Goal: Task Accomplishment & Management: Manage account settings

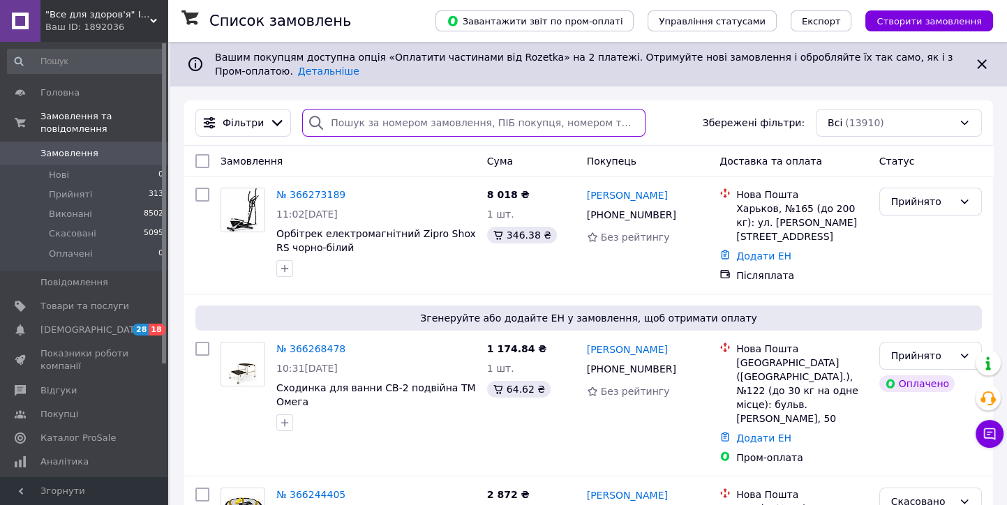
click at [351, 133] on input "search" at bounding box center [473, 123] width 343 height 28
paste input "[PHONE_NUMBER]"
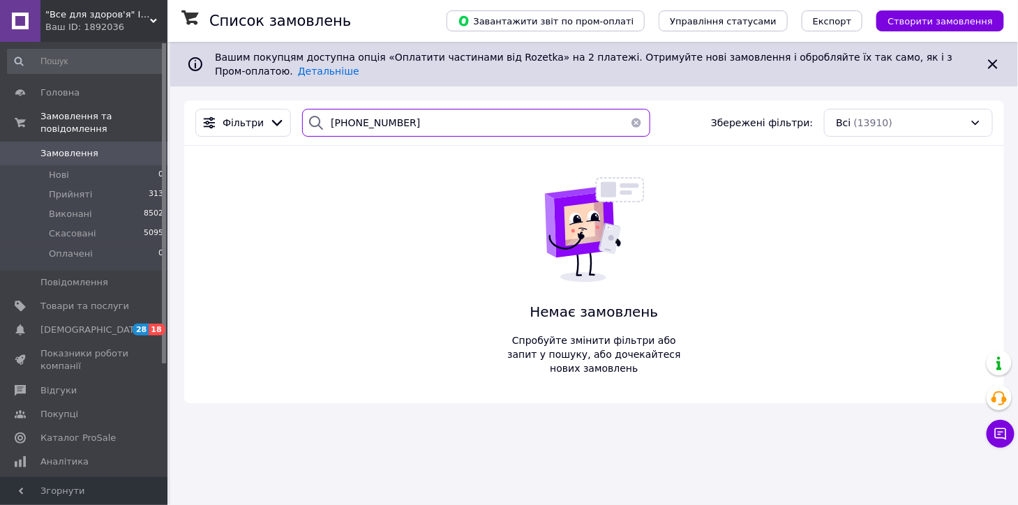
type input "[PHONE_NUMBER]"
click at [54, 15] on span ""Все для здоров'я" Інтернет-магазин" at bounding box center [97, 14] width 105 height 13
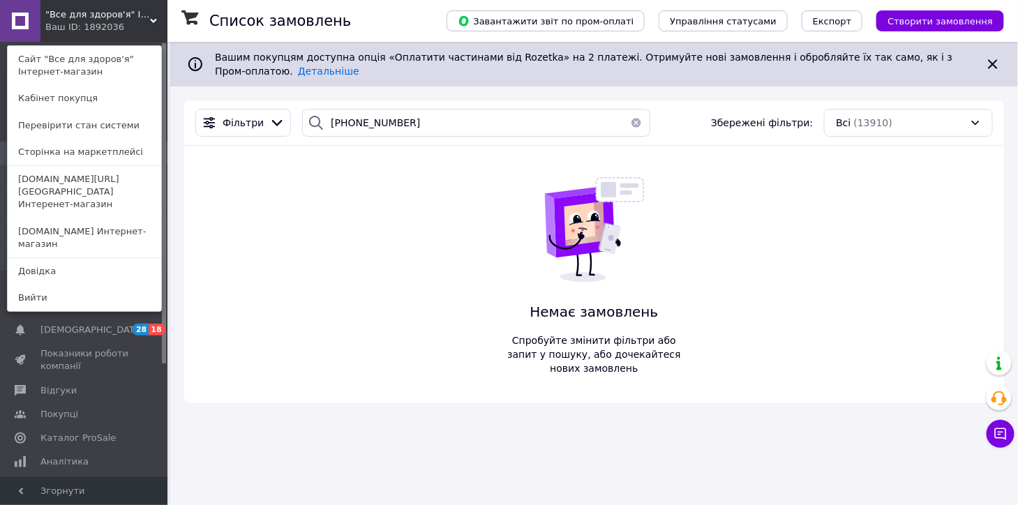
click at [43, 218] on link "[DOMAIN_NAME] Интернет-магазин" at bounding box center [84, 237] width 153 height 39
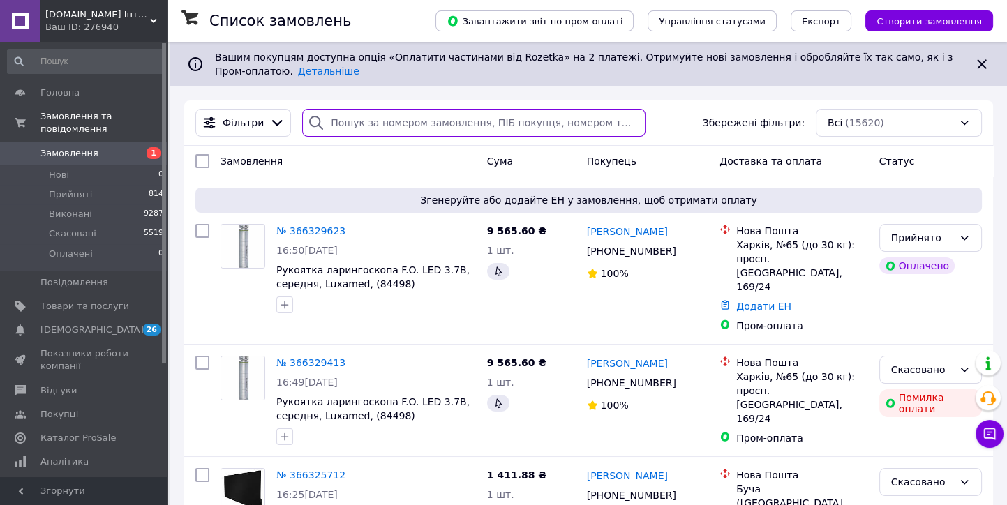
click at [351, 120] on input "search" at bounding box center [473, 123] width 343 height 28
paste input "[PHONE_NUMBER]"
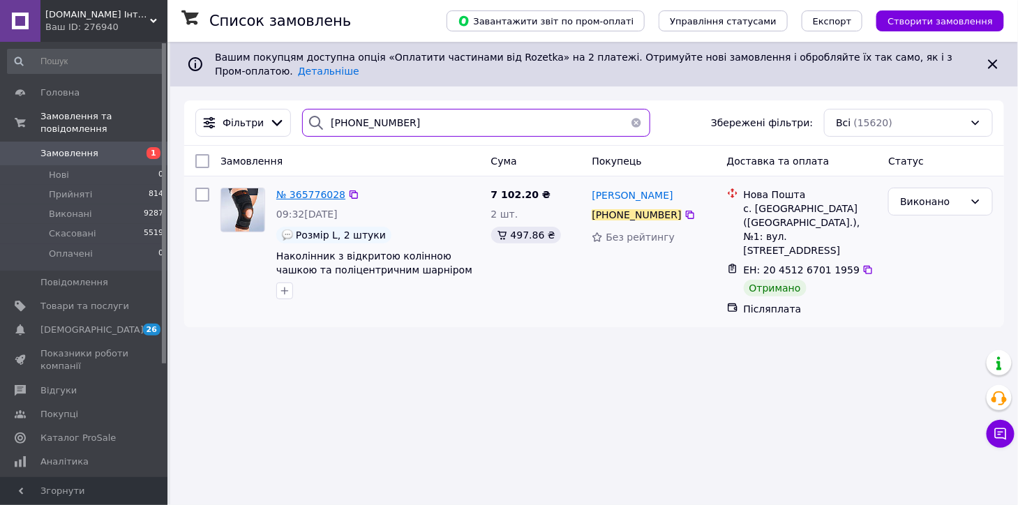
type input "[PHONE_NUMBER]"
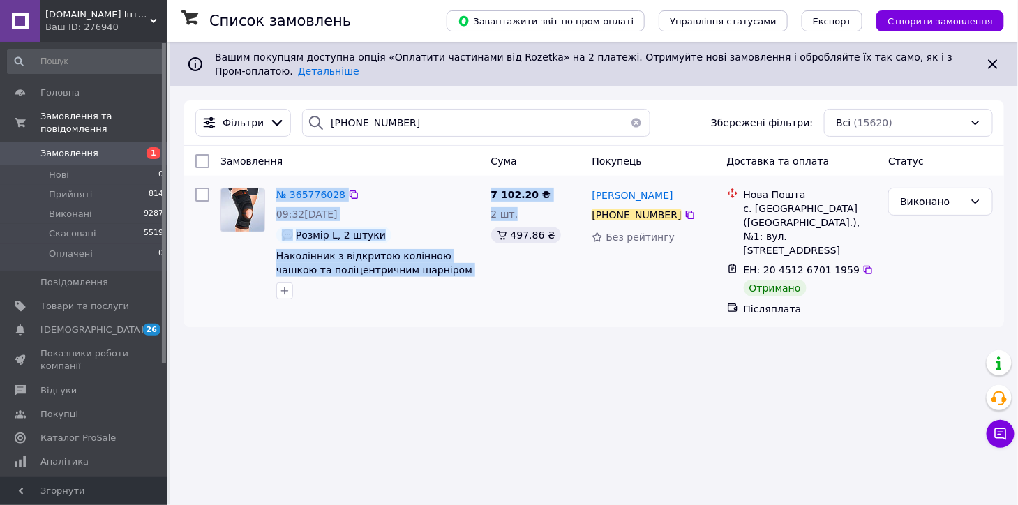
drag, startPoint x: 276, startPoint y: 189, endPoint x: 536, endPoint y: 205, distance: 260.7
click at [536, 205] on div "№ 365776028 09:32, 09.10.2025 Розмір L, 2 штуки Наколінник з відкритою колінною…" at bounding box center [594, 252] width 808 height 140
copy div "№ 365776028 09:32, 09.10.2025 Розмір L, 2 штуки Наколінник з відкритою колінною…"
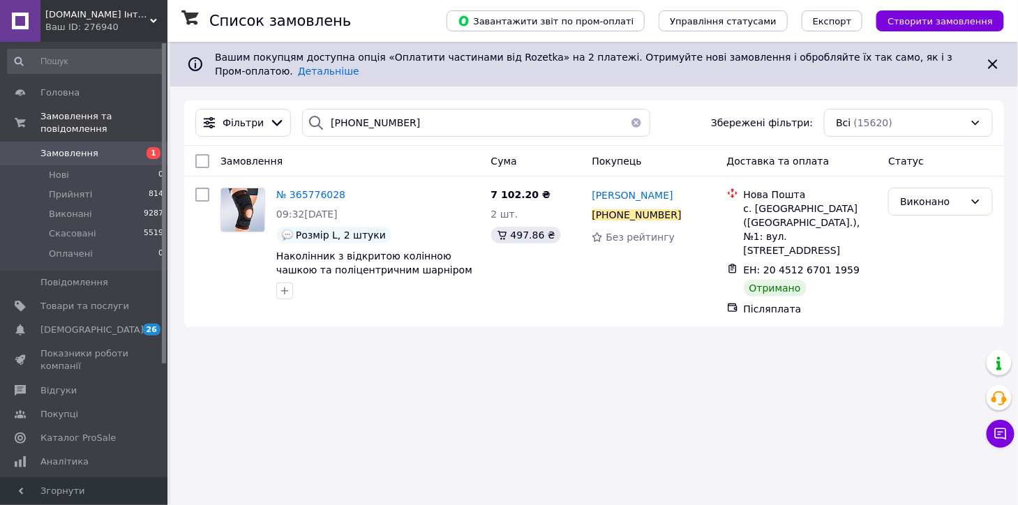
click at [550, 319] on div "Список замовлень Завантажити звіт по пром-оплаті Управління статусами Експорт С…" at bounding box center [594, 191] width 848 height 299
click at [317, 194] on span "№ 365776028" at bounding box center [310, 194] width 69 height 11
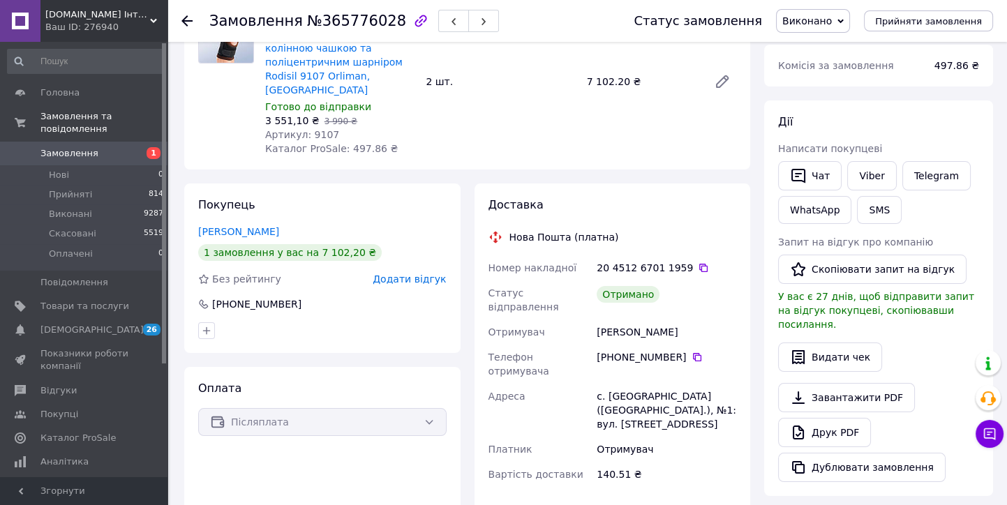
scroll to position [155, 0]
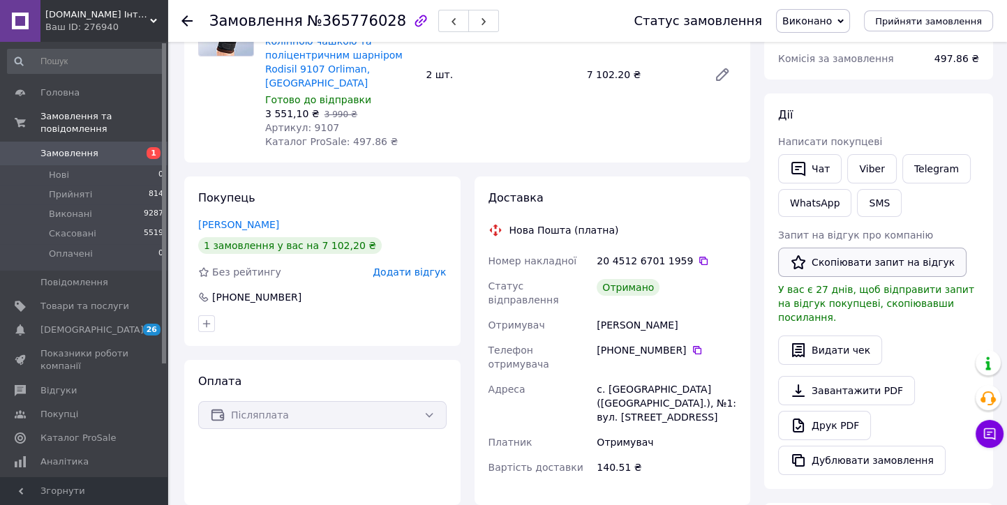
click at [857, 264] on button "Скопіювати запит на відгук" at bounding box center [872, 262] width 188 height 29
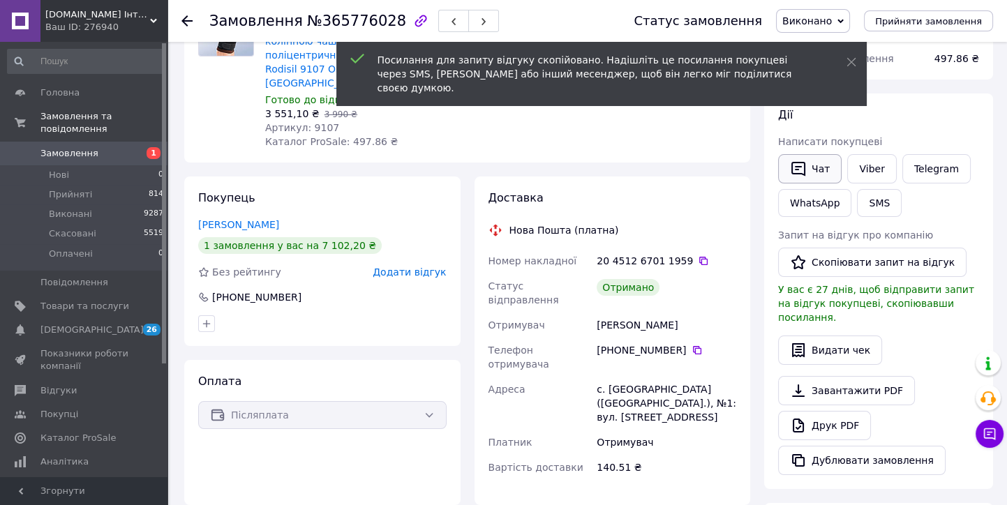
click at [816, 170] on button "Чат" at bounding box center [809, 168] width 63 height 29
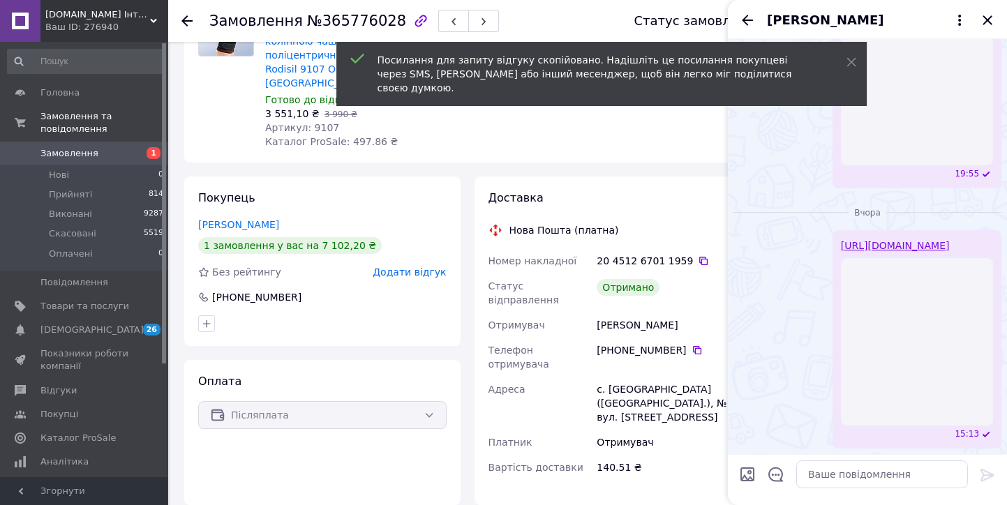
scroll to position [162, 0]
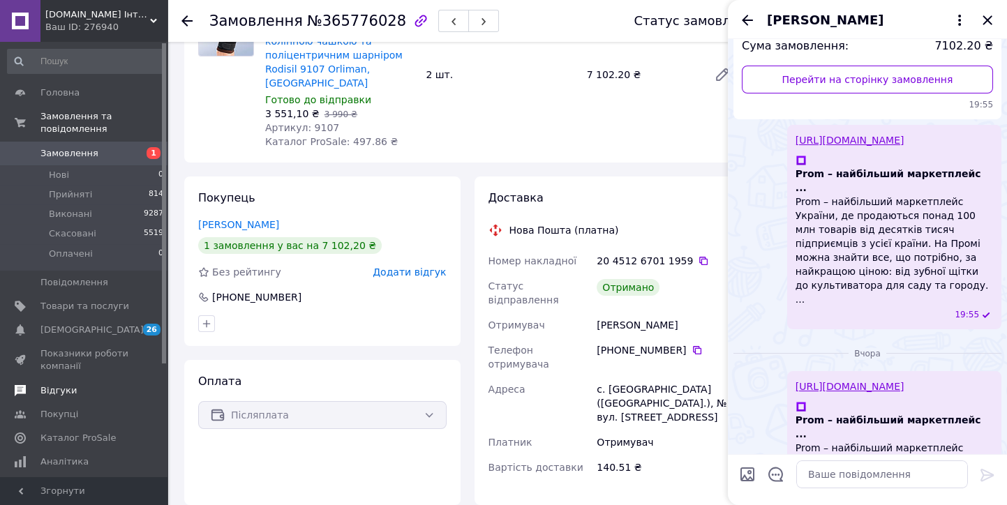
click at [66, 384] on span "Відгуки" at bounding box center [58, 390] width 36 height 13
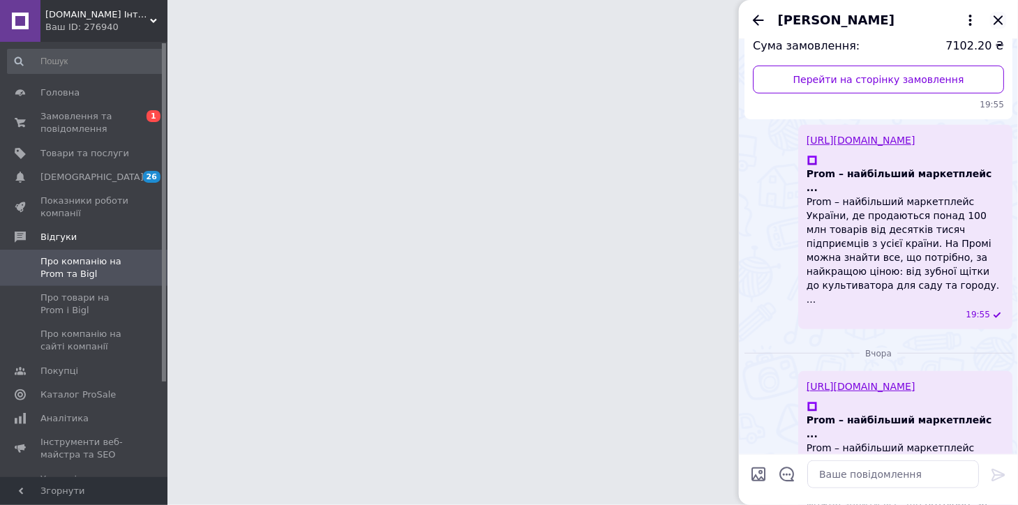
click at [998, 23] on icon "Закрити" at bounding box center [998, 20] width 17 height 17
